Goal: Feedback & Contribution: Contribute content

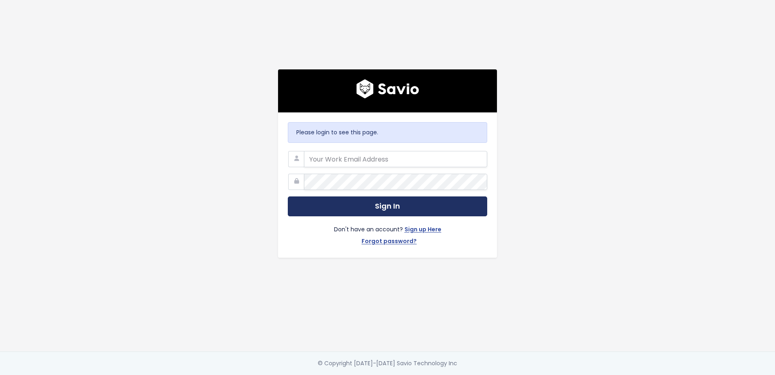
type input "[PERSON_NAME][EMAIL_ADDRESS][PERSON_NAME][DOMAIN_NAME]"
click at [443, 210] on button "Sign In" at bounding box center [387, 206] width 199 height 20
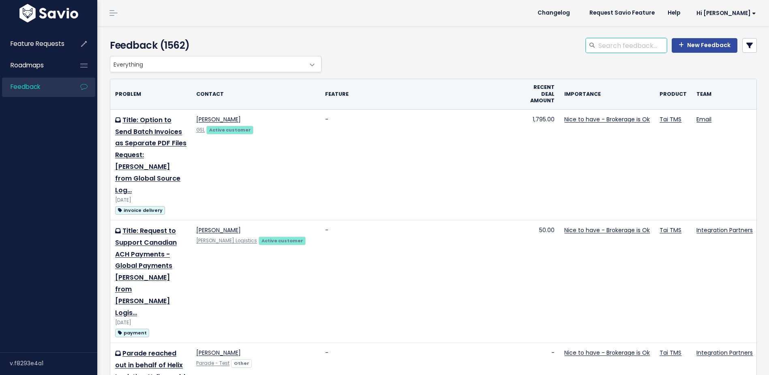
click at [644, 43] on input "search" at bounding box center [632, 45] width 69 height 15
type input "c"
type input "vendor"
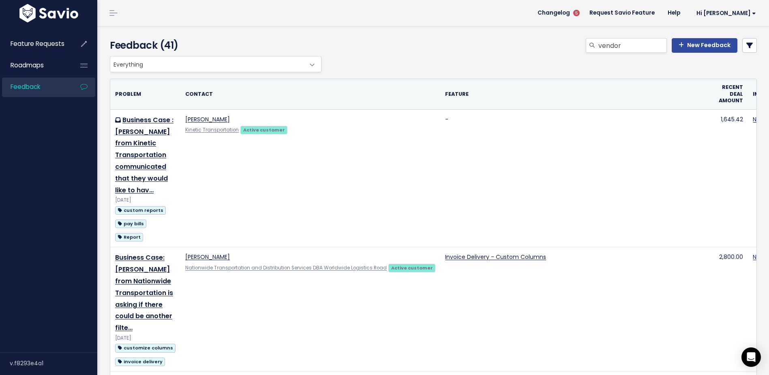
click at [621, 54] on div "vendor New Feedback" at bounding box center [544, 47] width 440 height 18
click at [624, 50] on input "vendor" at bounding box center [632, 45] width 69 height 15
type input "vendor create"
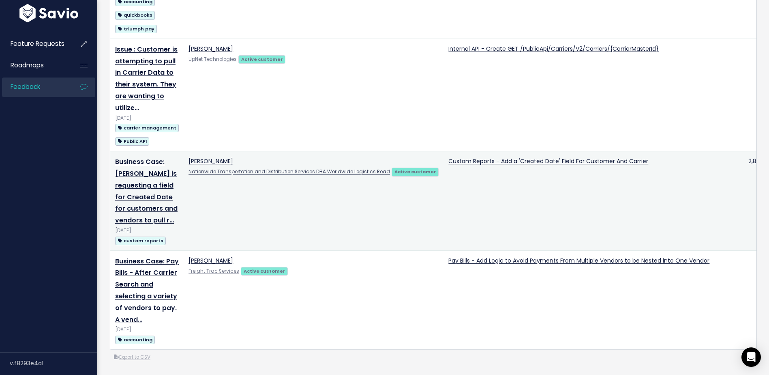
scroll to position [1058, 0]
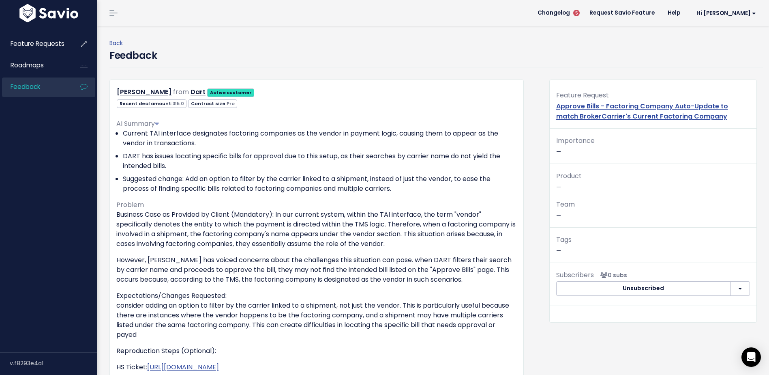
scroll to position [41, 0]
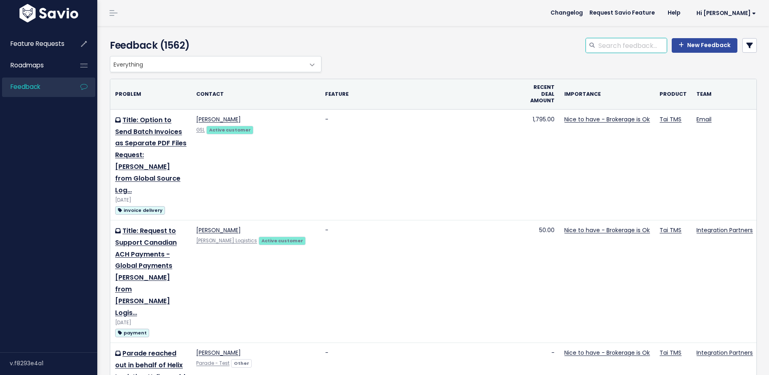
click at [639, 41] on input "search" at bounding box center [632, 45] width 69 height 15
type input "equipment type"
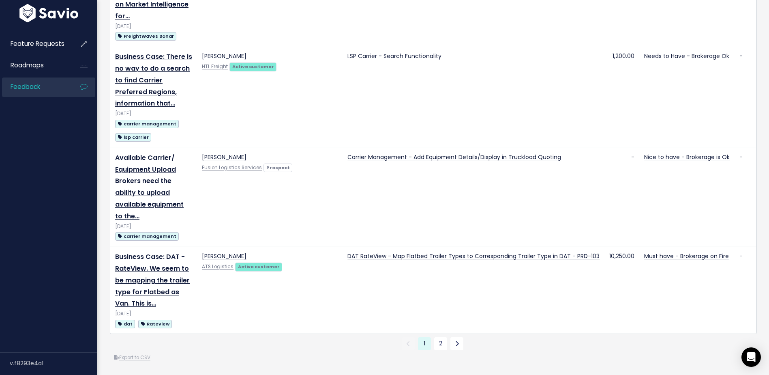
scroll to position [1780, 0]
click at [438, 339] on link "2" at bounding box center [440, 343] width 13 height 13
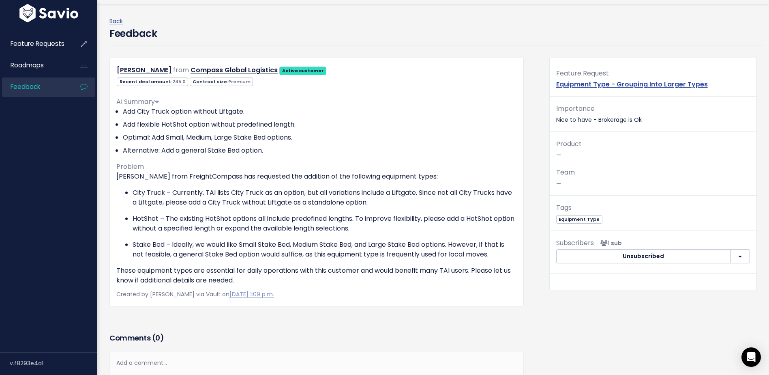
scroll to position [41, 0]
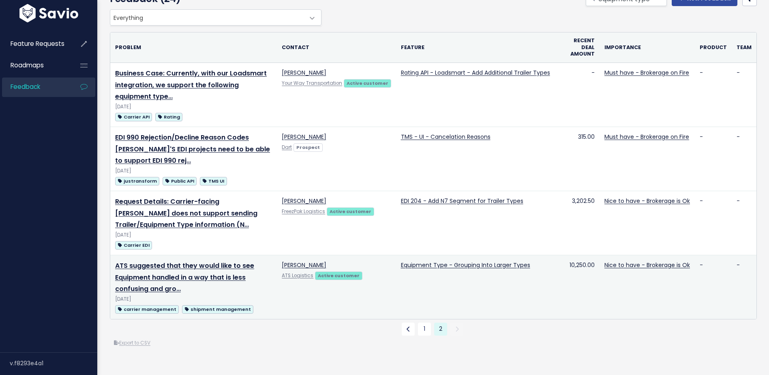
scroll to position [103, 0]
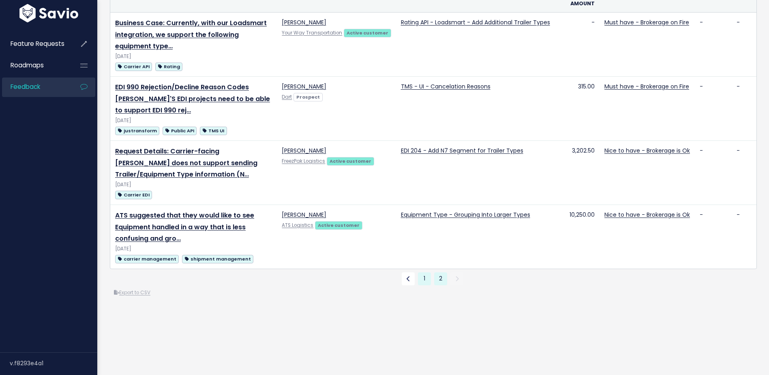
click at [424, 276] on link "1" at bounding box center [424, 278] width 13 height 13
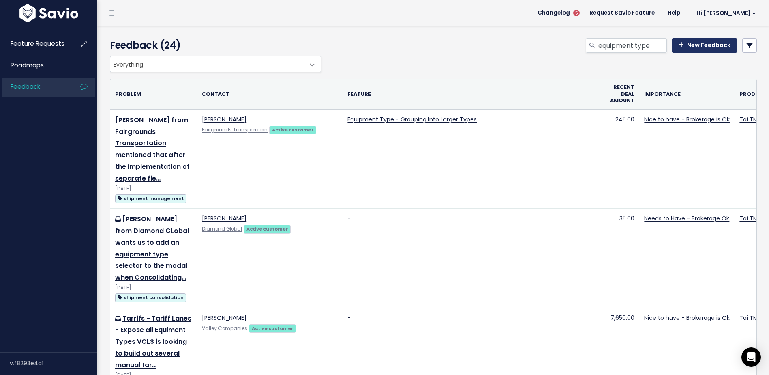
click at [682, 49] on link "New Feedback" at bounding box center [705, 45] width 66 height 15
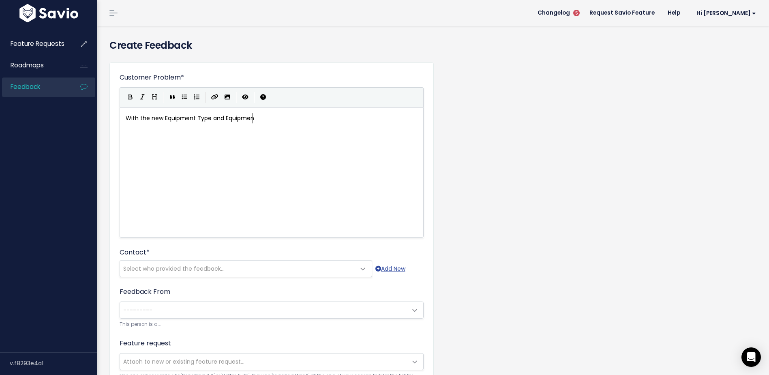
scroll to position [3, 131]
type textarea "With the new Equipment Type and Equipment"
